Goal: Task Accomplishment & Management: Use online tool/utility

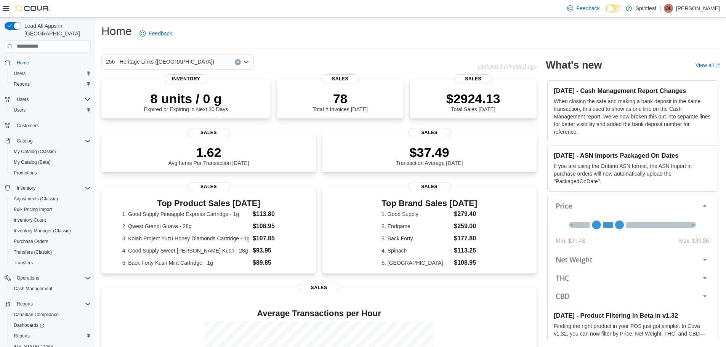
click at [43, 332] on div "Reports" at bounding box center [51, 336] width 80 height 9
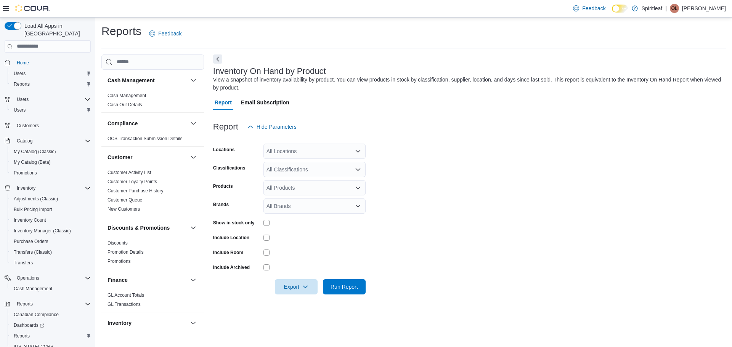
click at [302, 151] on div "All Locations" at bounding box center [314, 151] width 102 height 15
type input "***"
click at [318, 161] on span "256 - Heritage Links ([GEOGRAPHIC_DATA])" at bounding box center [345, 165] width 108 height 8
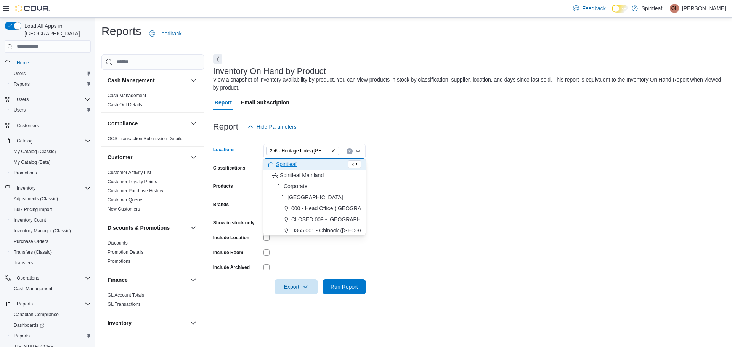
click at [449, 164] on form "Locations 256 - Heritage Links ([GEOGRAPHIC_DATA]) Combo box. Selected. 256 - H…" at bounding box center [469, 215] width 513 height 160
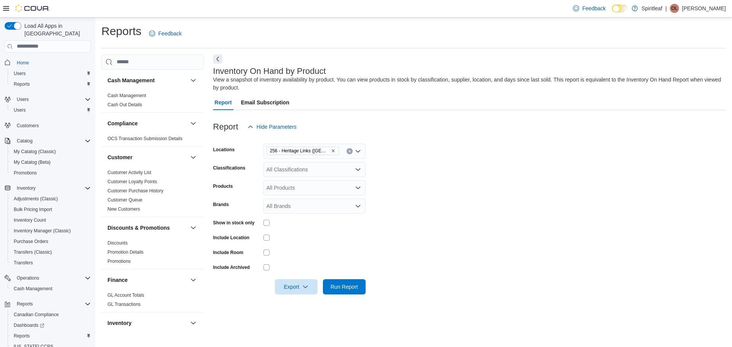
click at [284, 170] on div "All Classifications" at bounding box center [314, 169] width 102 height 15
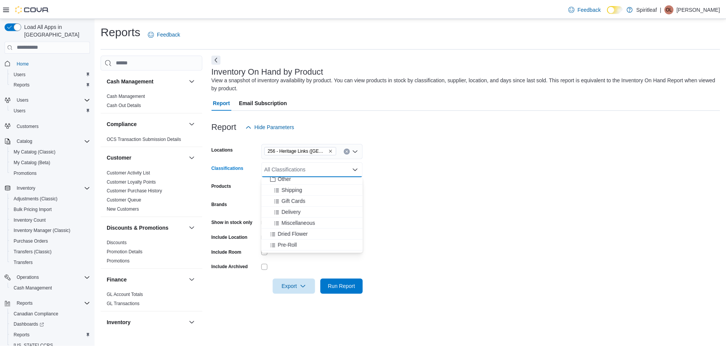
scroll to position [95, 0]
click at [308, 234] on span "Dried Flower" at bounding box center [295, 231] width 30 height 8
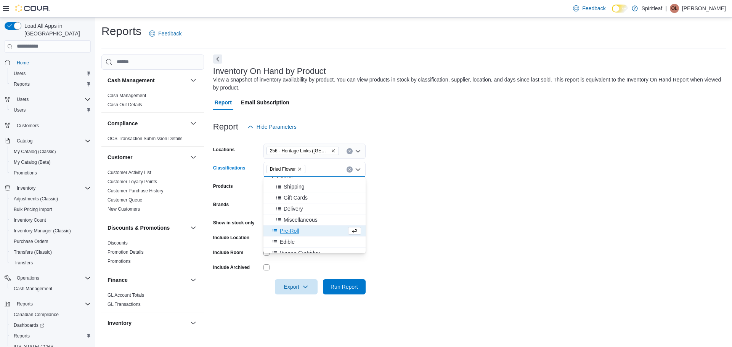
click at [308, 234] on div "Pre-Roll" at bounding box center [307, 231] width 79 height 8
click at [308, 234] on div "Edible" at bounding box center [307, 231] width 79 height 8
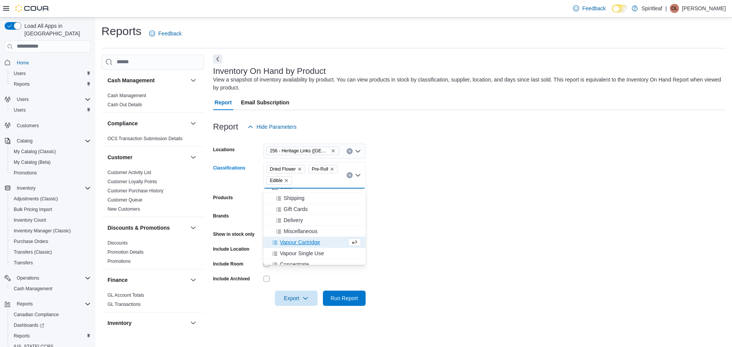
click at [314, 244] on span "Vapour Cartridge" at bounding box center [300, 243] width 40 height 8
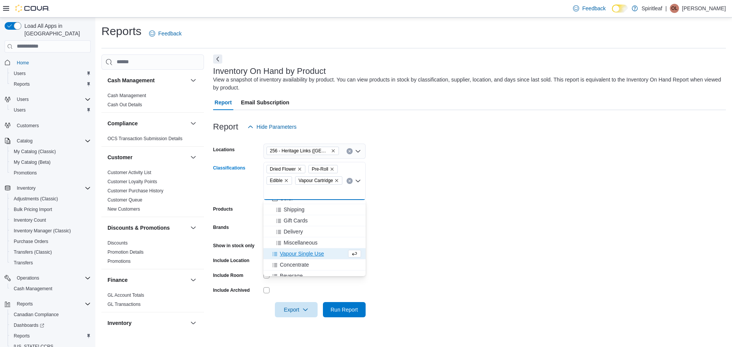
click at [319, 256] on span "Vapour Single Use" at bounding box center [302, 254] width 44 height 8
click at [321, 269] on button "Concentrate" at bounding box center [314, 265] width 102 height 11
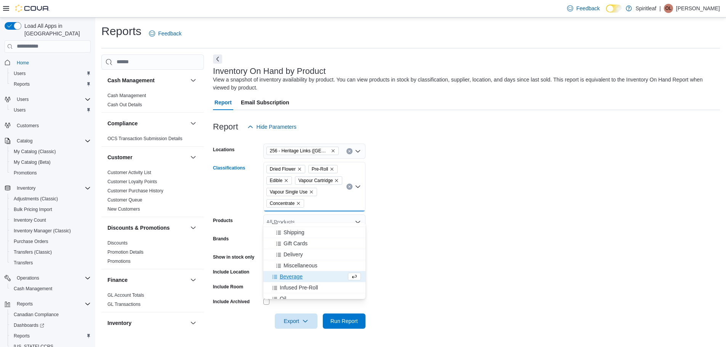
click at [321, 279] on div "Beverage" at bounding box center [307, 277] width 79 height 8
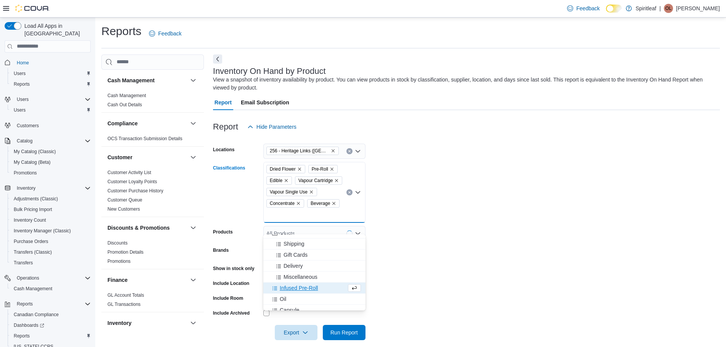
click at [319, 290] on div "Infused Pre-Roll" at bounding box center [307, 288] width 79 height 8
click at [314, 288] on div "Oil" at bounding box center [307, 288] width 79 height 8
click at [313, 287] on div "Capsule" at bounding box center [307, 288] width 79 height 8
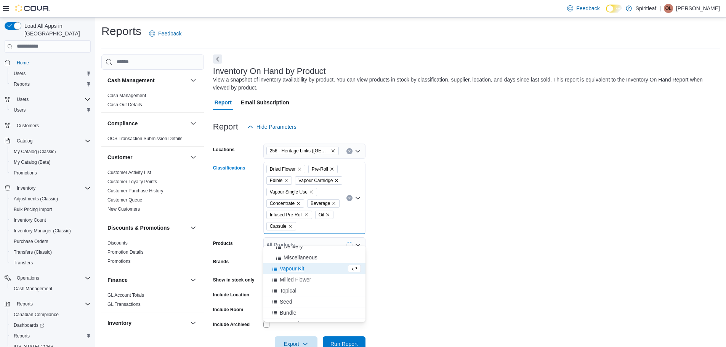
scroll to position [133, 0]
click at [313, 273] on div "Milled Flower" at bounding box center [314, 273] width 93 height 8
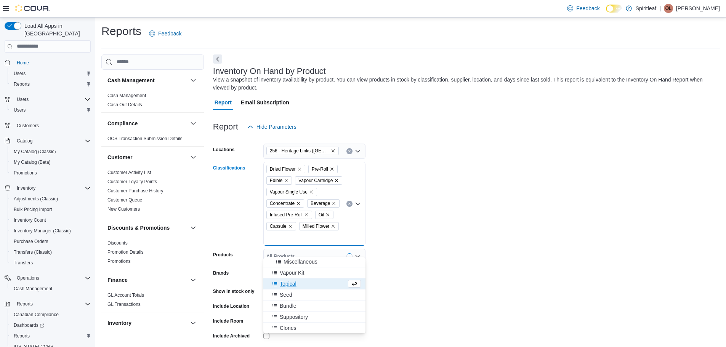
click at [312, 285] on div "Topical" at bounding box center [307, 284] width 79 height 8
click at [310, 282] on div "Seed" at bounding box center [307, 284] width 79 height 8
click at [316, 319] on div "Infused Flower" at bounding box center [314, 317] width 93 height 8
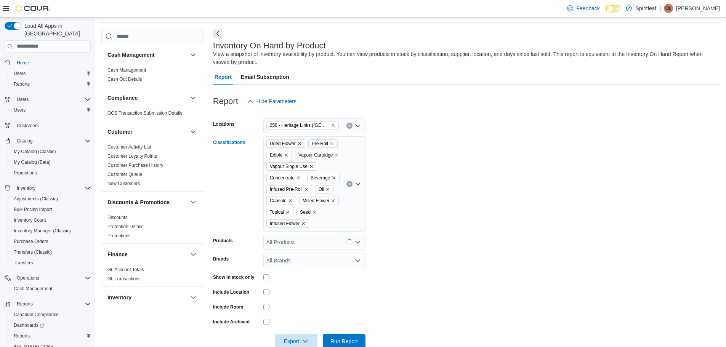
scroll to position [54, 0]
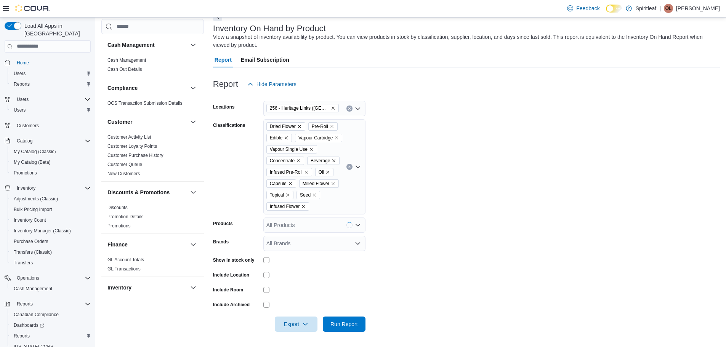
click at [434, 238] on form "Locations 256 - Heritage Links ([GEOGRAPHIC_DATA]) Classifications Dried Flower…" at bounding box center [466, 212] width 507 height 240
click at [269, 263] on div at bounding box center [314, 260] width 102 height 12
click at [308, 326] on icon "button" at bounding box center [305, 324] width 6 height 6
click at [304, 287] on span "Export to Excel" at bounding box center [297, 290] width 34 height 6
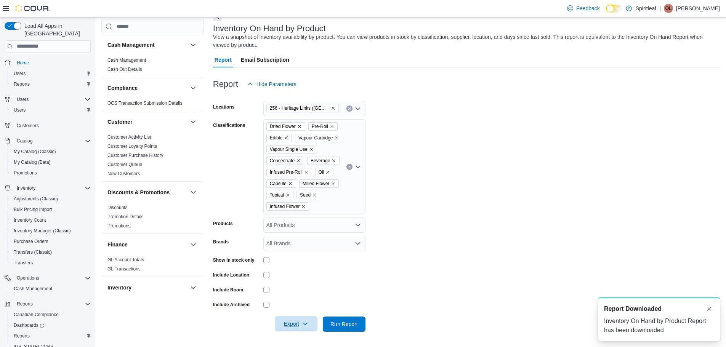
scroll to position [0, 0]
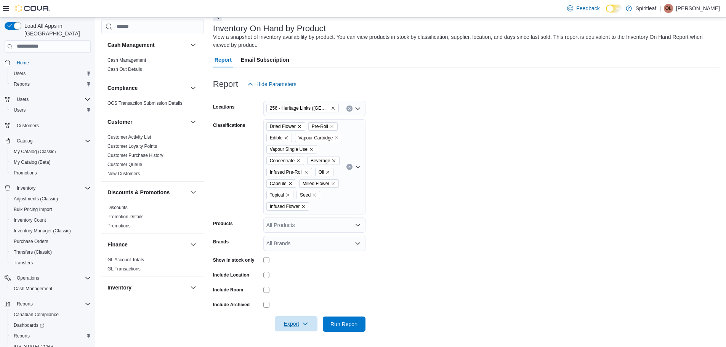
click at [275, 316] on button "Export" at bounding box center [296, 323] width 43 height 15
click at [299, 287] on span "Export to Excel" at bounding box center [297, 290] width 34 height 6
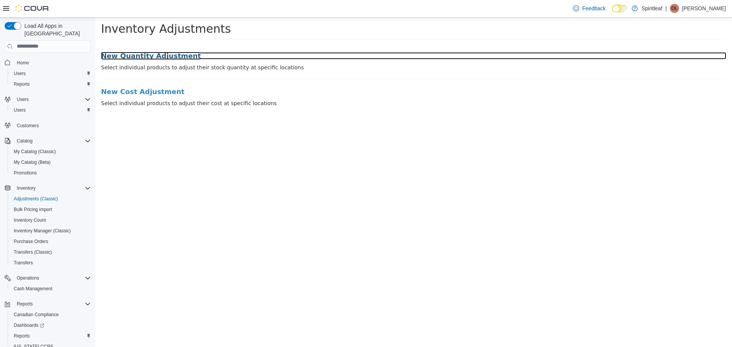
click at [135, 56] on h3 "New Quantity Adjustment" at bounding box center [413, 56] width 625 height 8
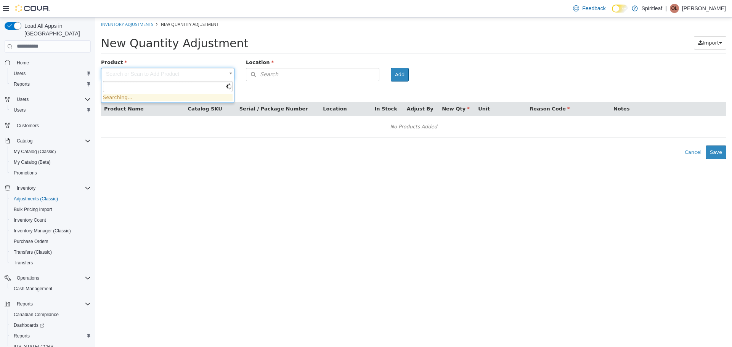
click at [149, 74] on body "× Inventory Adjustments New Quantity Adjustment New Quantity Adjustment Import …" at bounding box center [413, 88] width 637 height 142
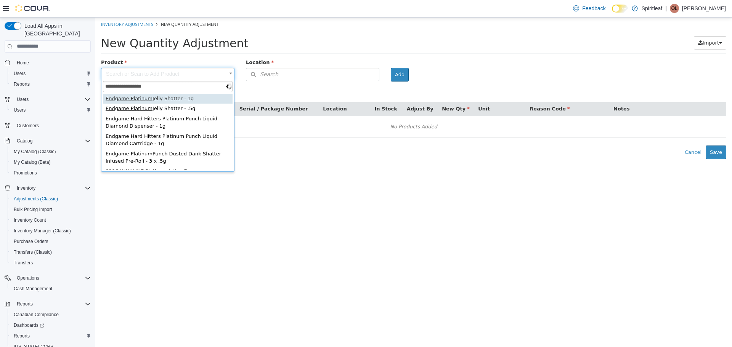
type input "**********"
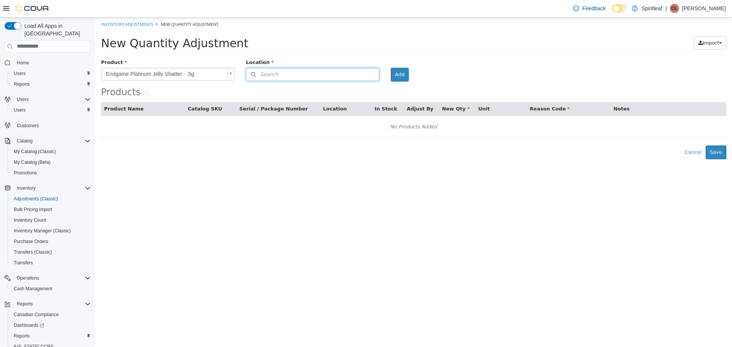
click at [281, 75] on button "Search" at bounding box center [312, 73] width 133 height 13
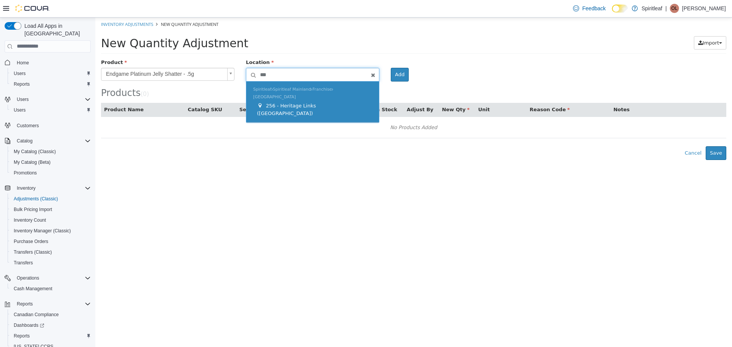
type input "***"
click at [300, 104] on div "Spiritleaf Spiritleaf Mainland Franchise Alberta 256 - Heritage Links (Edmonton)" at bounding box center [312, 101] width 133 height 41
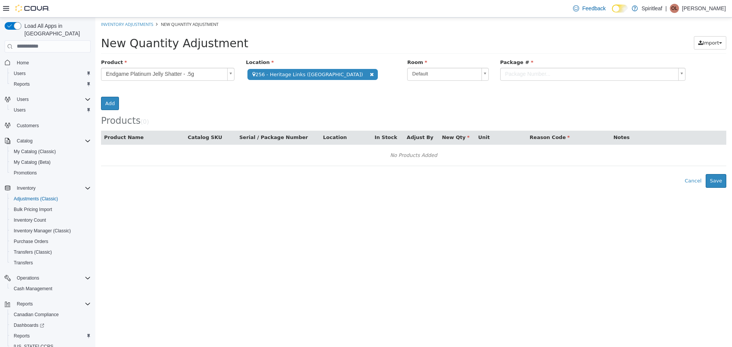
click at [541, 81] on div at bounding box center [593, 81] width 197 height 0
click at [539, 73] on body "**********" at bounding box center [413, 102] width 637 height 170
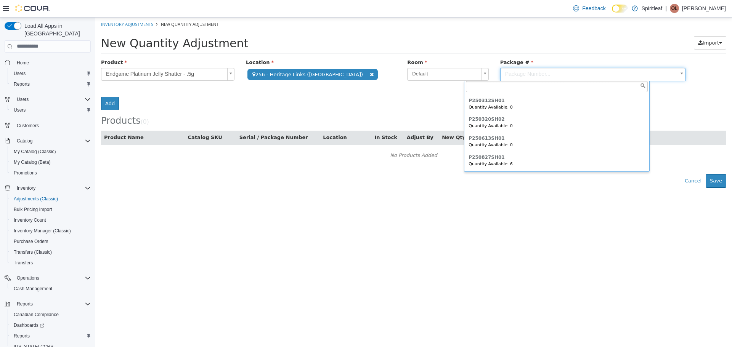
scroll to position [151, 0]
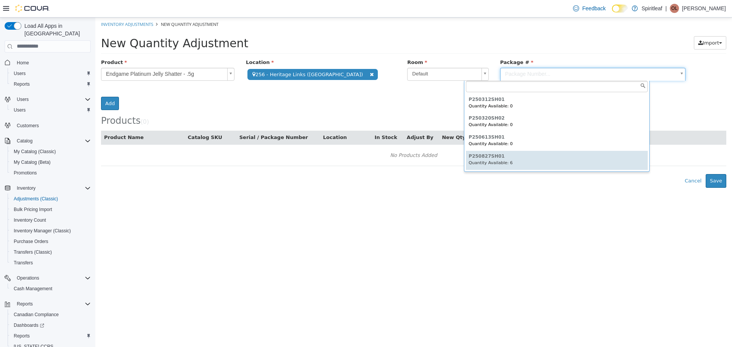
type input "**********"
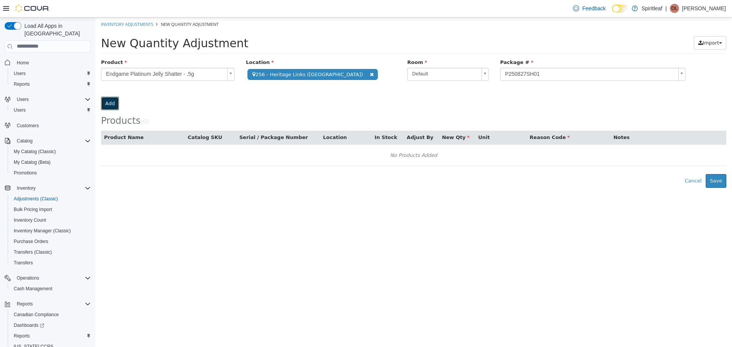
click at [119, 96] on button "Add" at bounding box center [110, 103] width 18 height 14
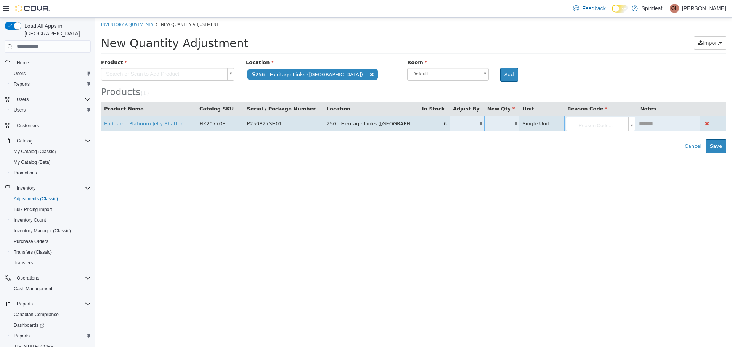
click at [466, 126] on input "*" at bounding box center [467, 123] width 34 height 6
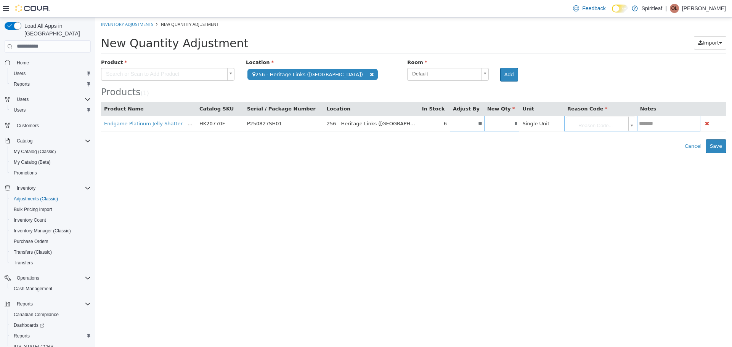
type input "**"
type input "*"
click at [567, 124] on body "**********" at bounding box center [413, 85] width 637 height 136
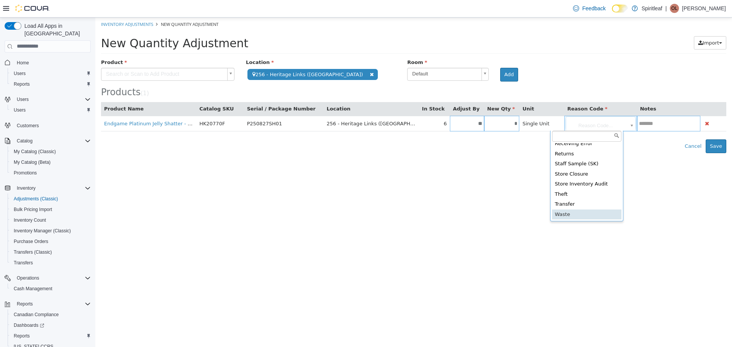
type input "**********"
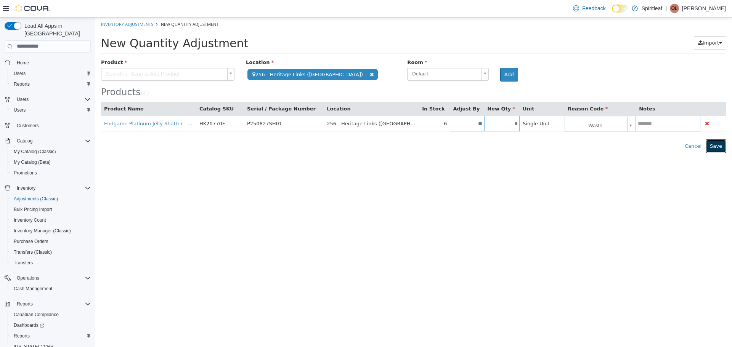
click at [722, 144] on button "Save" at bounding box center [716, 146] width 21 height 14
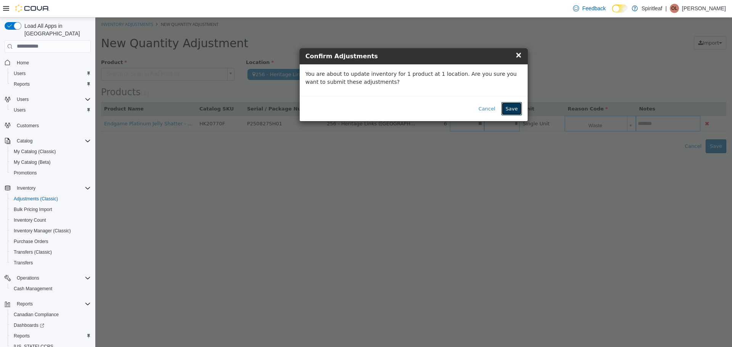
click at [513, 105] on button "Save" at bounding box center [511, 109] width 21 height 14
